Goal: Information Seeking & Learning: Learn about a topic

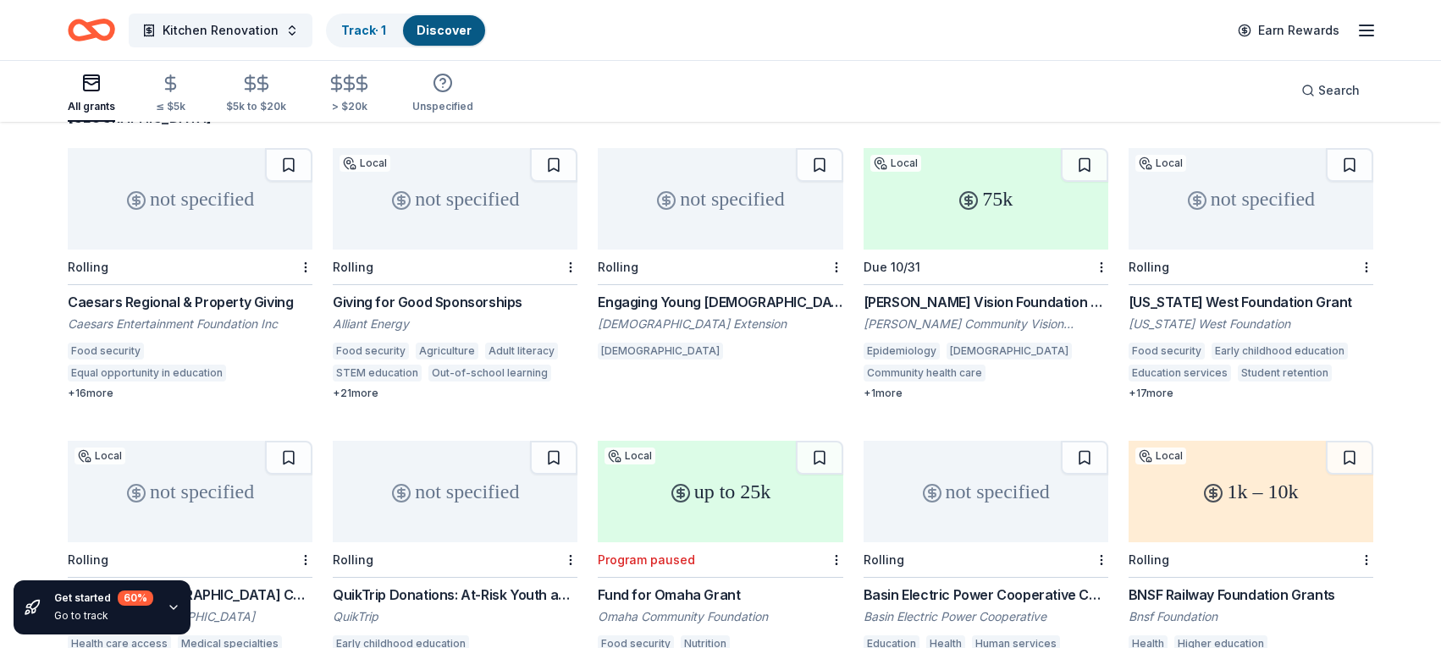
scroll to position [169, 0]
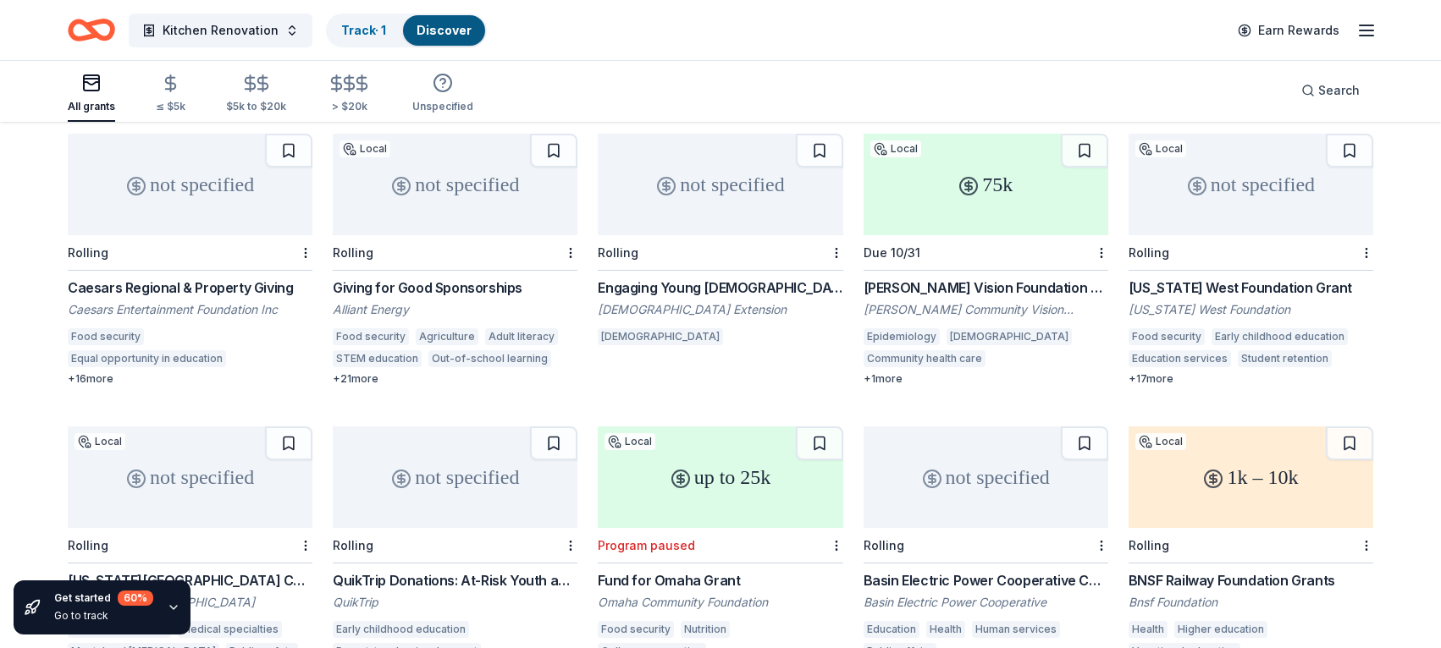
click at [796, 328] on div "Catholicism" at bounding box center [720, 339] width 245 height 22
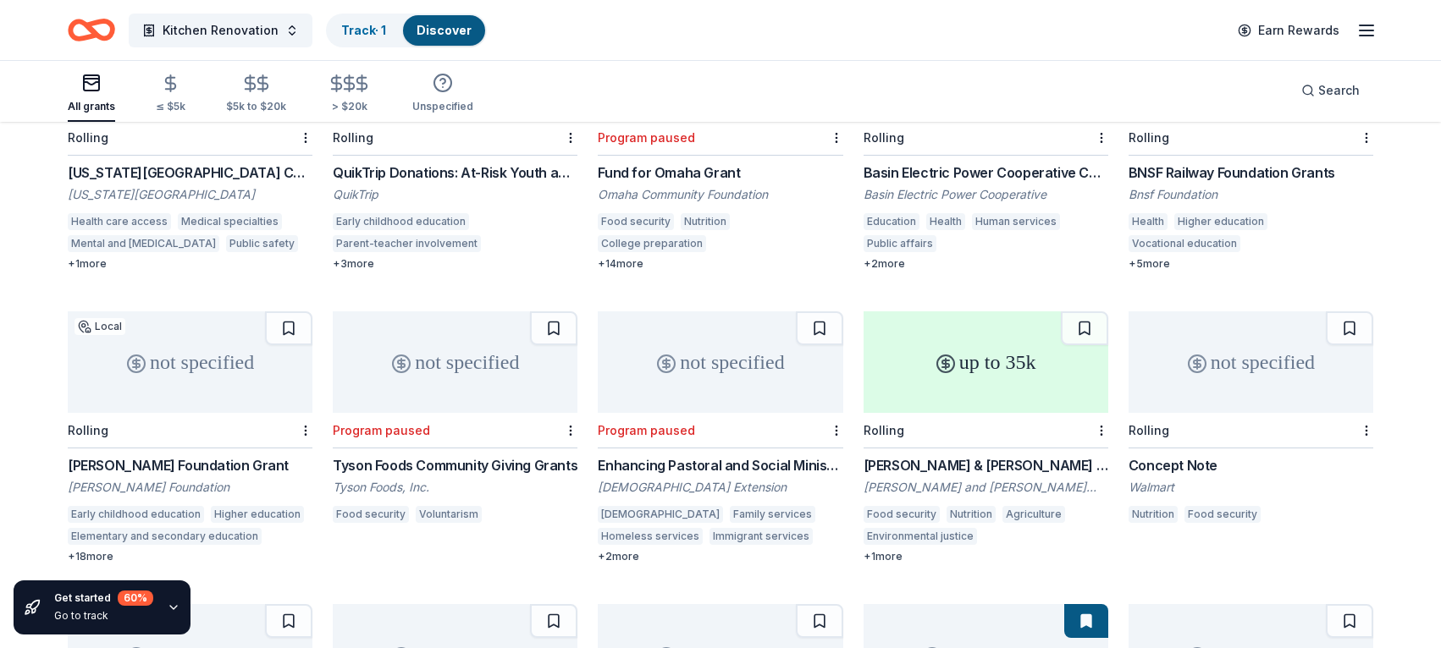
scroll to position [593, 0]
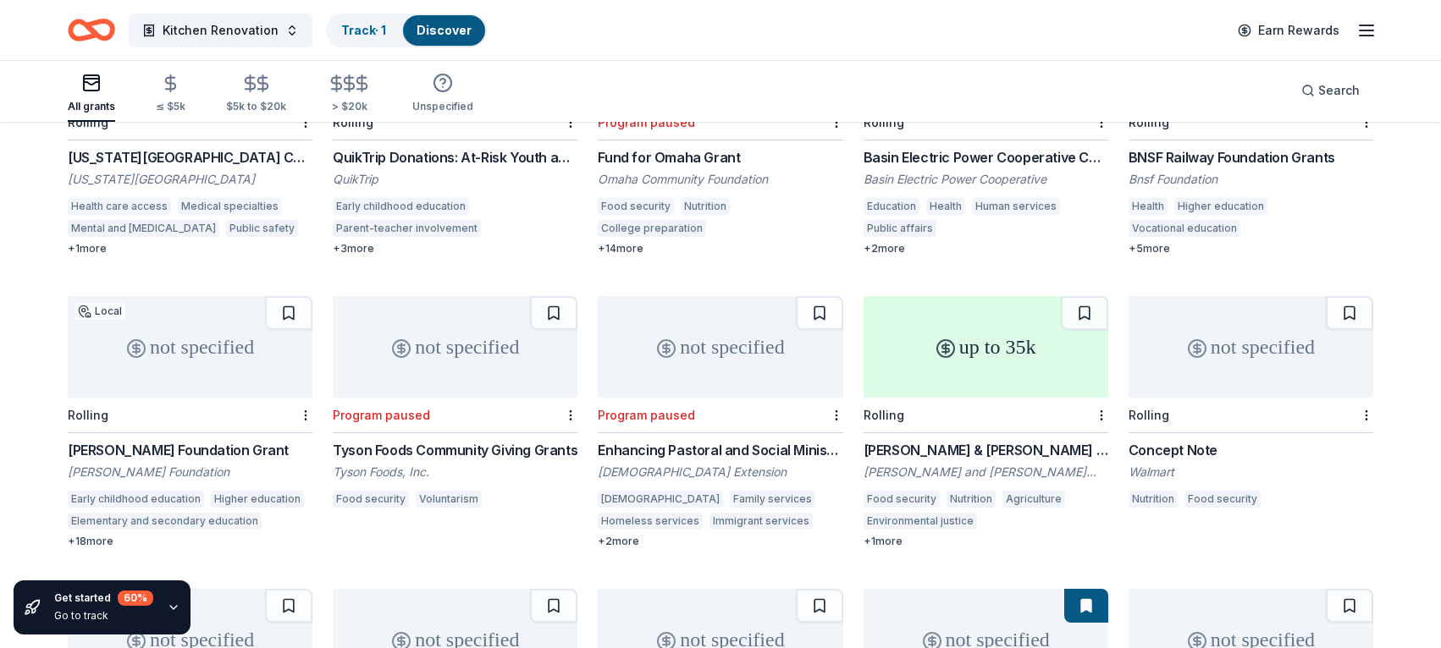
click at [389, 339] on div "not specified" at bounding box center [455, 347] width 245 height 102
